Goal: Task Accomplishment & Management: Manage account settings

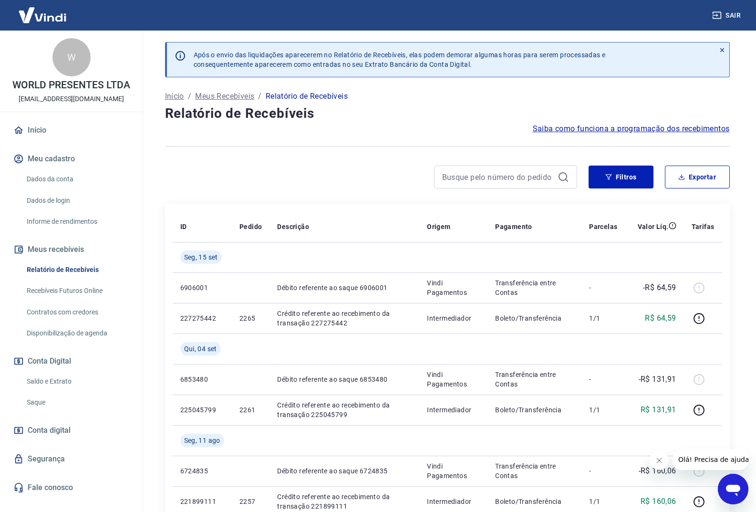
click at [33, 134] on link "Início" at bounding box center [71, 130] width 120 height 21
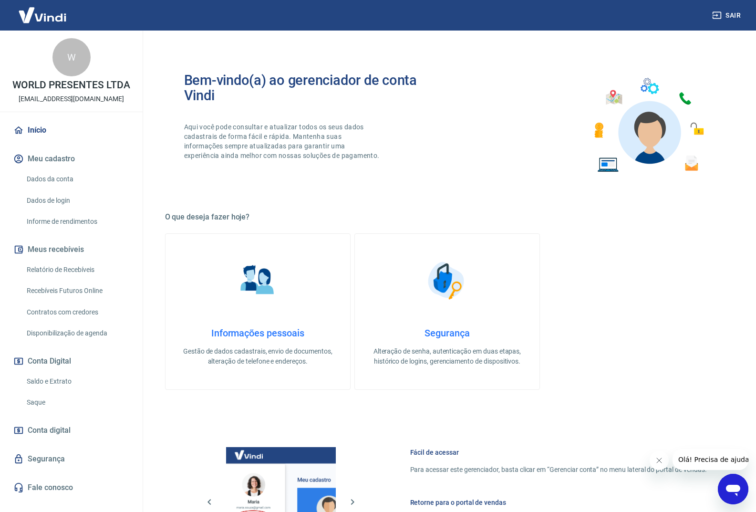
click at [68, 385] on link "Saldo e Extrato" at bounding box center [77, 381] width 108 height 20
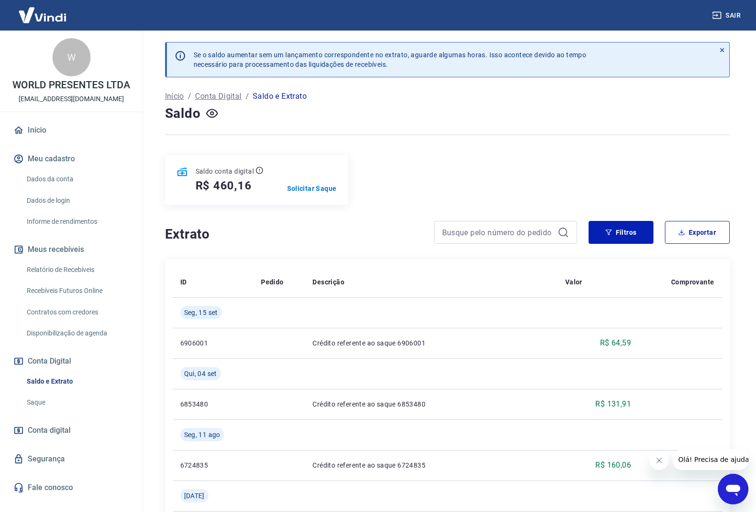
click at [71, 434] on link "Conta digital" at bounding box center [71, 430] width 120 height 21
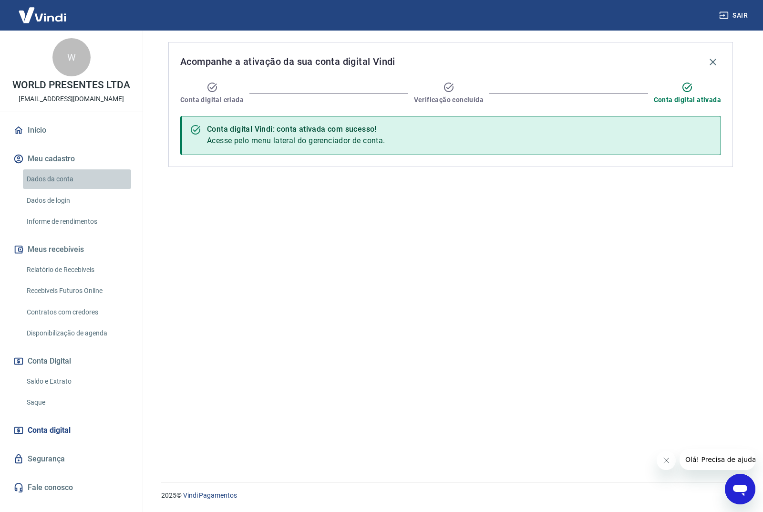
click at [65, 178] on link "Dados da conta" at bounding box center [77, 179] width 108 height 20
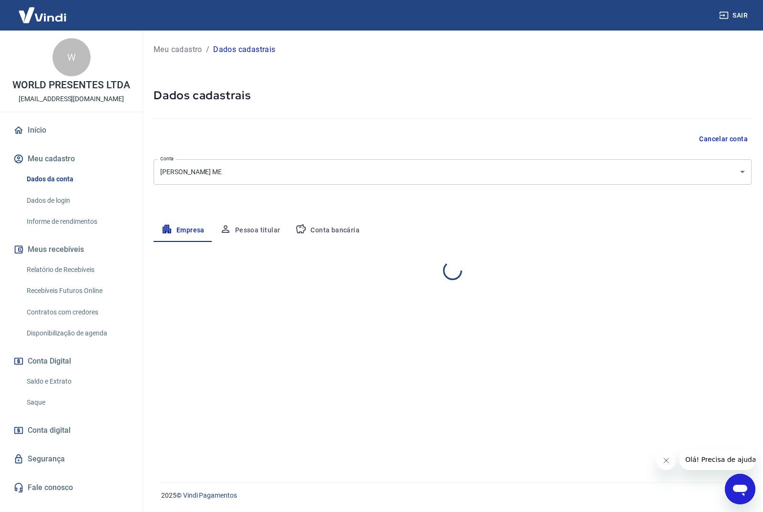
select select "SP"
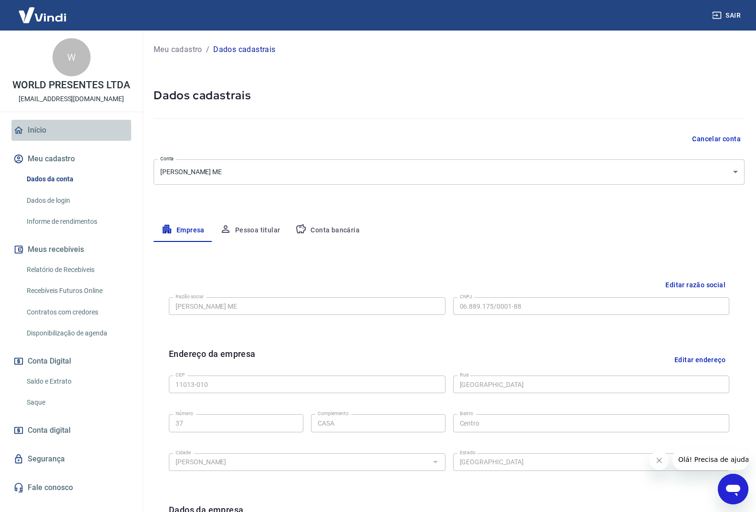
click at [48, 123] on link "Início" at bounding box center [71, 130] width 120 height 21
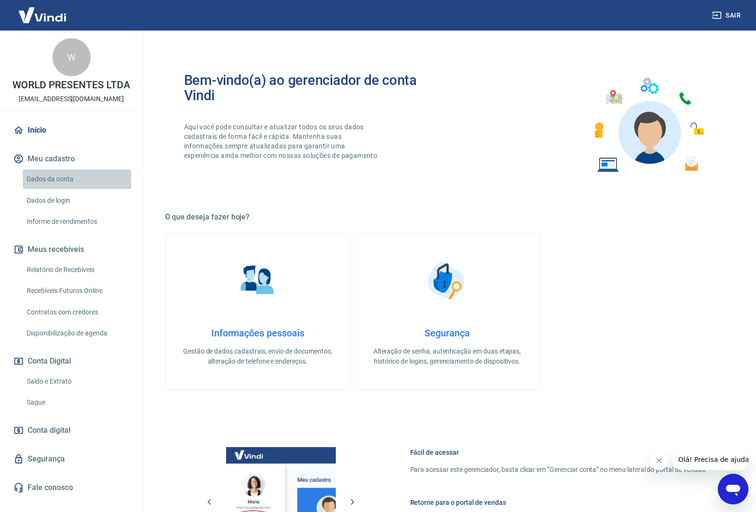
click at [57, 184] on link "Dados da conta" at bounding box center [77, 179] width 108 height 20
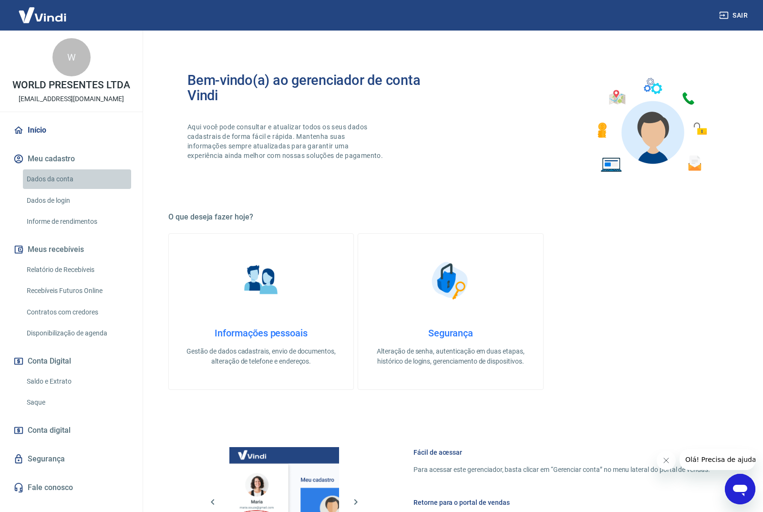
select select "SP"
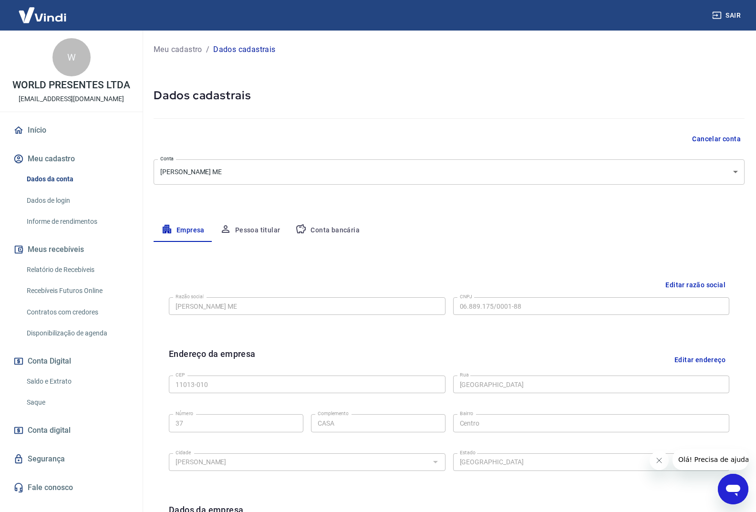
click at [62, 162] on button "Meu cadastro" at bounding box center [71, 158] width 120 height 21
